Goal: Information Seeking & Learning: Learn about a topic

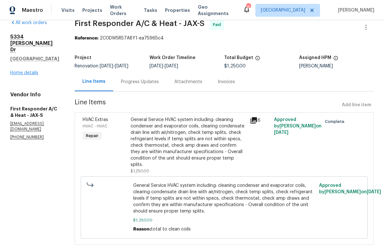
click at [29, 71] on link "Home details" at bounding box center [24, 73] width 28 height 5
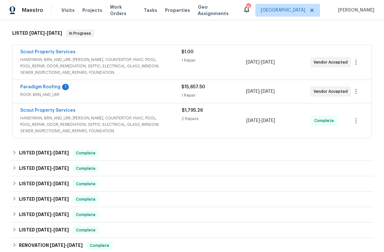
scroll to position [99, 0]
click at [112, 92] on span "ROOF, BRN_AND_LRR" at bounding box center [100, 94] width 161 height 6
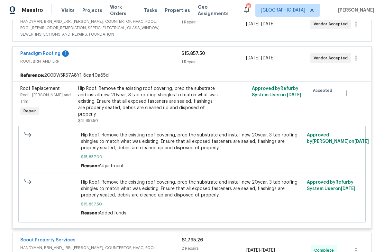
scroll to position [135, 0]
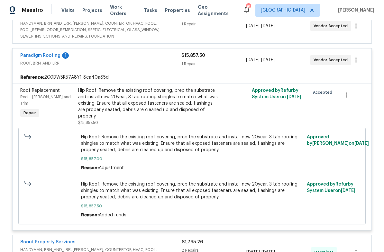
click at [64, 60] on div "Paradigm Roofing 1" at bounding box center [100, 56] width 161 height 8
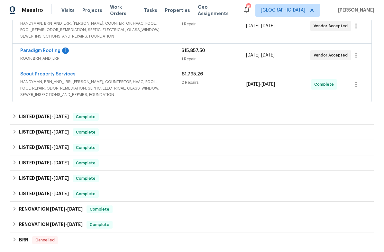
click at [65, 50] on div "1" at bounding box center [65, 51] width 7 height 6
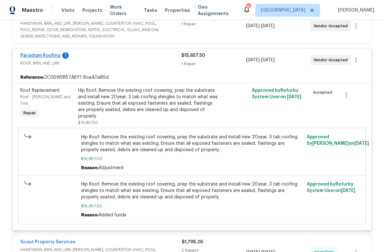
click at [51, 58] on link "Paradigm Roofing" at bounding box center [40, 55] width 40 height 5
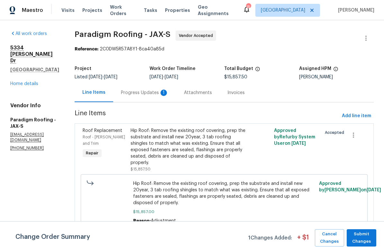
click at [160, 89] on div "Progress Updates 1" at bounding box center [144, 92] width 63 height 19
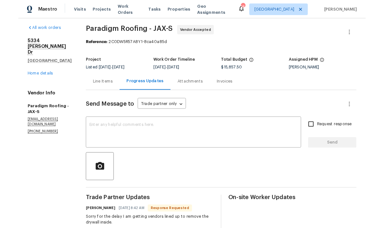
scroll to position [1, 0]
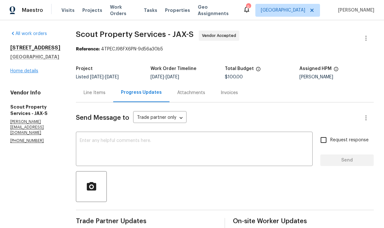
click at [27, 73] on link "Home details" at bounding box center [24, 71] width 28 height 5
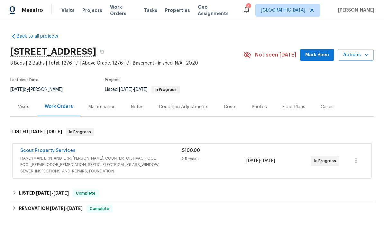
click at [288, 110] on div "Floor Plans" at bounding box center [293, 107] width 23 height 6
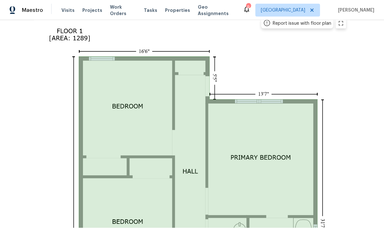
scroll to position [129, 0]
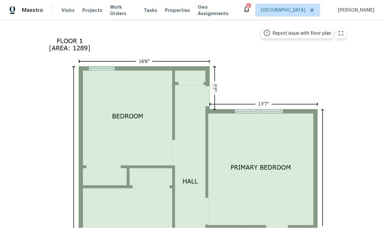
scroll to position [5, 0]
click at [341, 30] on icon "zoom in" at bounding box center [341, 34] width 8 height 8
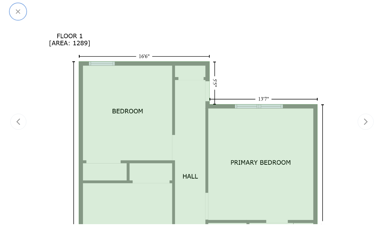
click at [16, 16] on button "button" at bounding box center [17, 11] width 15 height 15
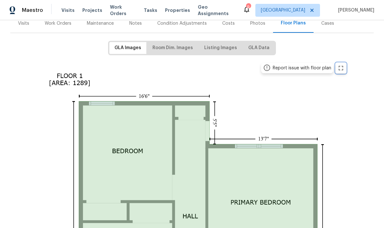
scroll to position [84, 0]
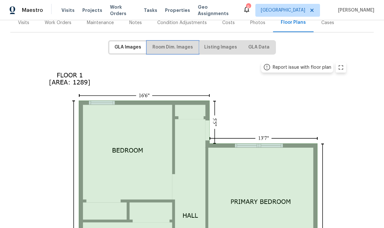
click at [171, 46] on button "Room Dim. Images" at bounding box center [172, 47] width 51 height 12
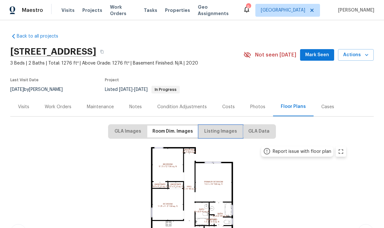
click at [225, 128] on span "Listing Images" at bounding box center [220, 132] width 33 height 8
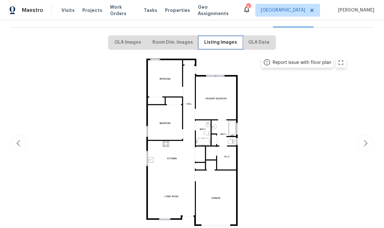
scroll to position [90, 0]
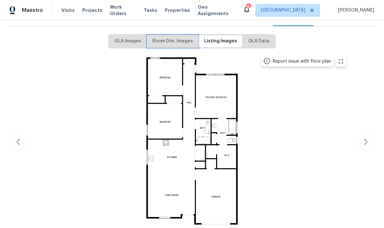
click at [170, 42] on button "Room Dim. Images" at bounding box center [172, 41] width 51 height 12
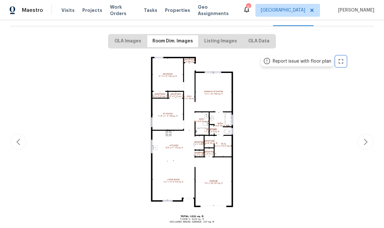
click at [342, 58] on icon "zoom in" at bounding box center [341, 62] width 8 height 8
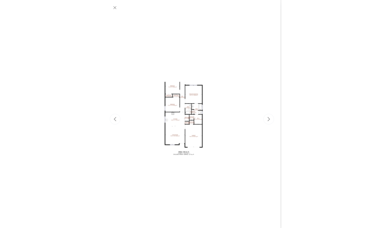
scroll to position [25, 0]
